Goal: Task Accomplishment & Management: Manage account settings

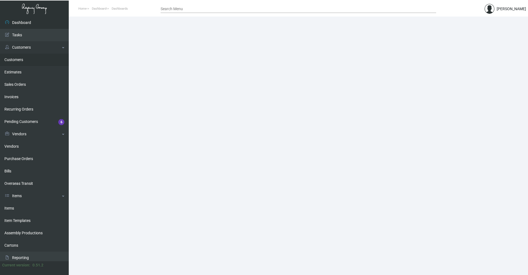
click at [20, 59] on link "Customers" at bounding box center [34, 60] width 69 height 12
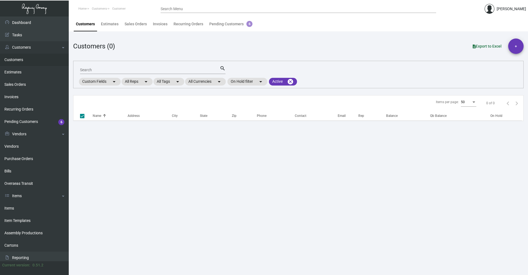
checkbox input "false"
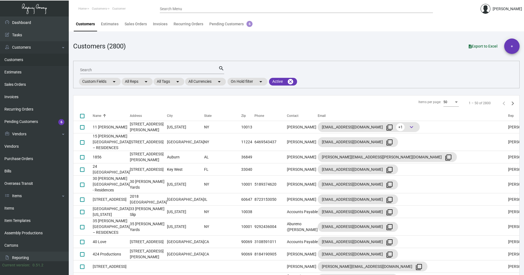
click at [119, 67] on div "Search" at bounding box center [149, 69] width 138 height 9
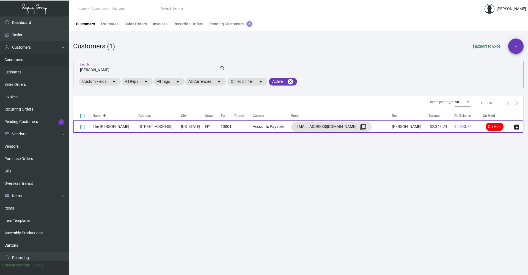
type input "[PERSON_NAME]"
click at [144, 124] on td "[STREET_ADDRESS]" at bounding box center [160, 126] width 42 height 12
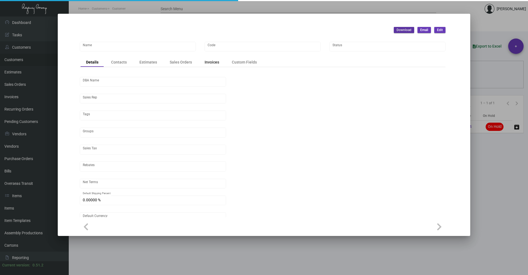
click at [211, 65] on div "Invoices" at bounding box center [212, 62] width 15 height 6
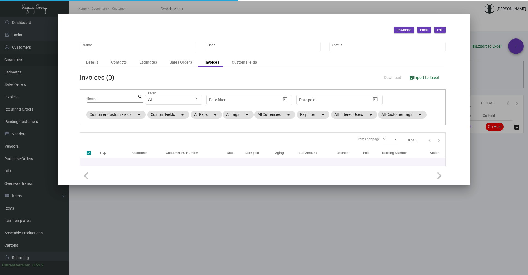
type input "The [PERSON_NAME]"
type input "N.Nomad"
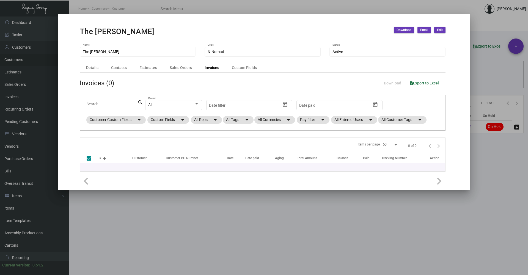
checkbox input "false"
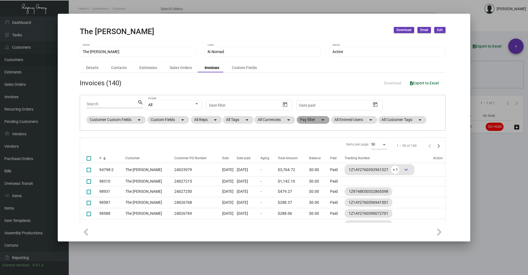
click at [316, 120] on mat-chip "Pay filter arrow_drop_down" at bounding box center [313, 120] width 33 height 8
click at [312, 153] on span "Open" at bounding box center [313, 153] width 9 height 7
click at [305, 155] on input "Open" at bounding box center [304, 155] width 0 height 0
checkbox input "true"
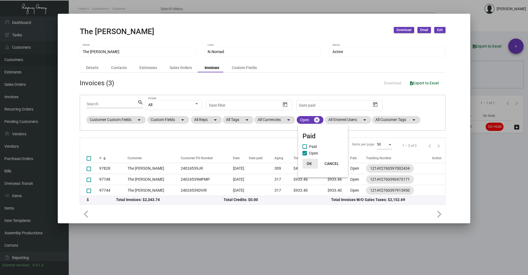
click at [312, 163] on button "OK" at bounding box center [309, 164] width 18 height 10
